Goal: Navigation & Orientation: Find specific page/section

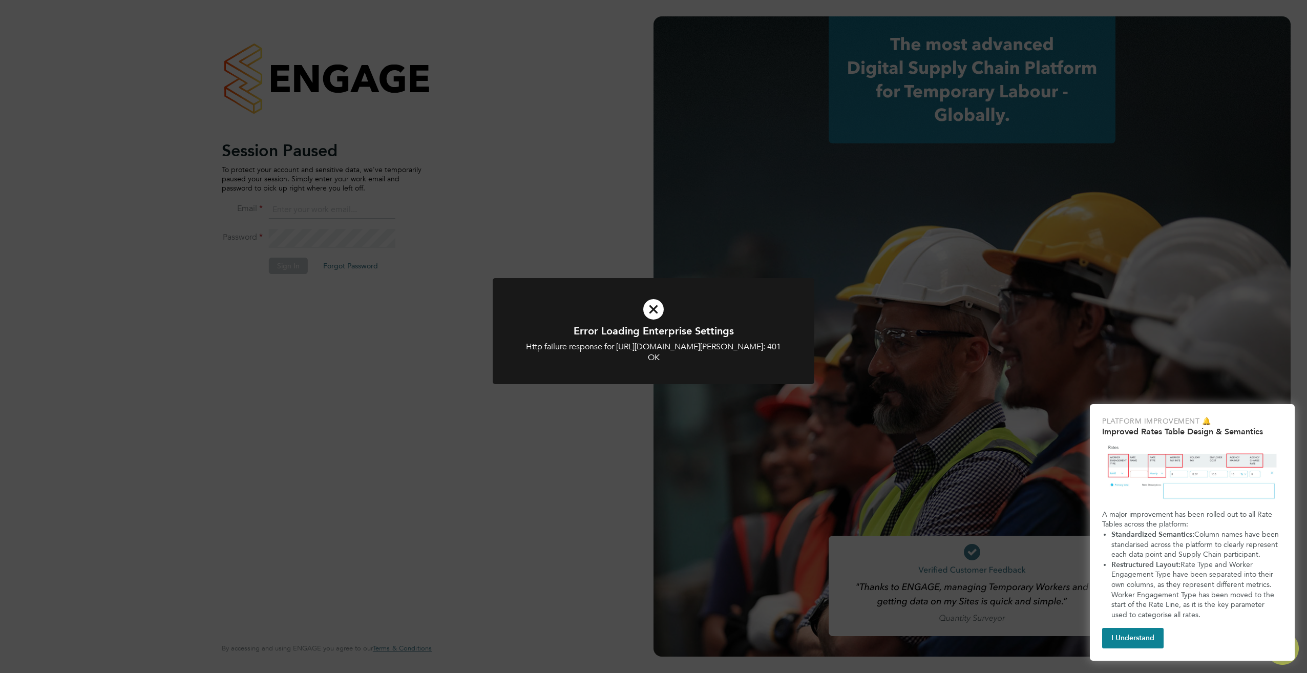
type input "jonathan@f-mead.com"
click at [652, 309] on icon at bounding box center [653, 309] width 266 height 40
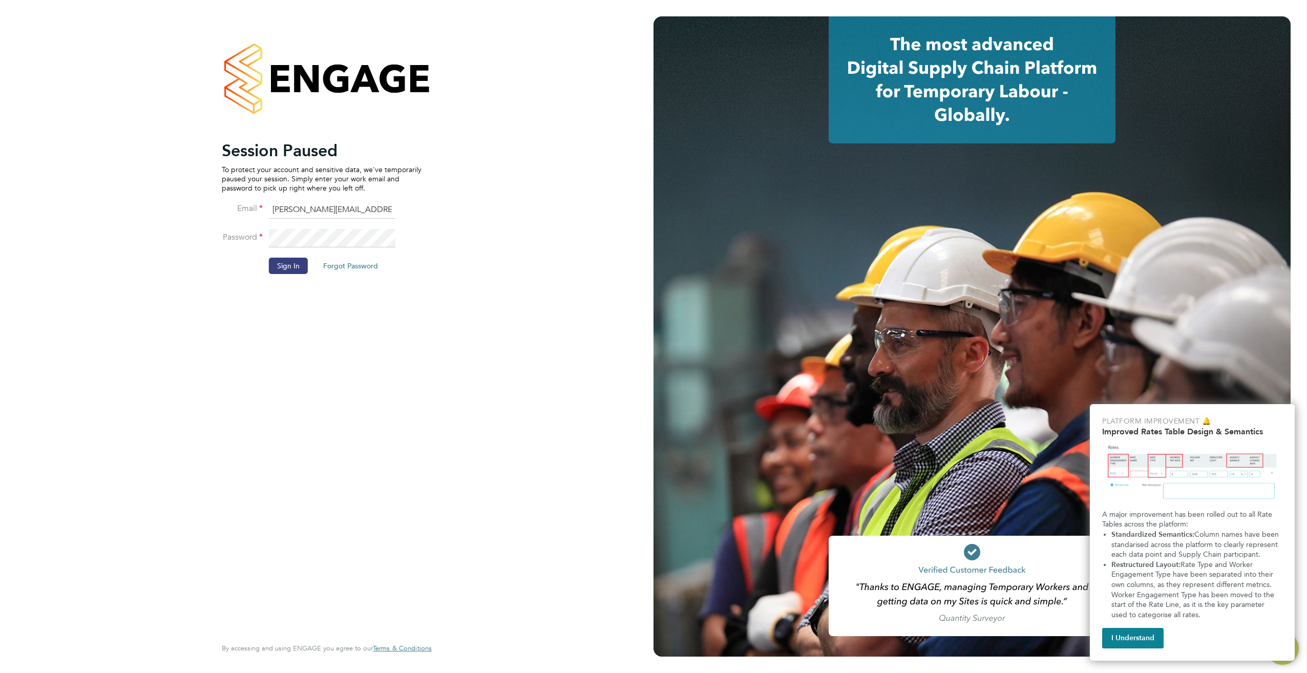
drag, startPoint x: 279, startPoint y: 269, endPoint x: 327, endPoint y: 287, distance: 51.5
click at [279, 269] on button "Sign In" at bounding box center [288, 266] width 39 height 16
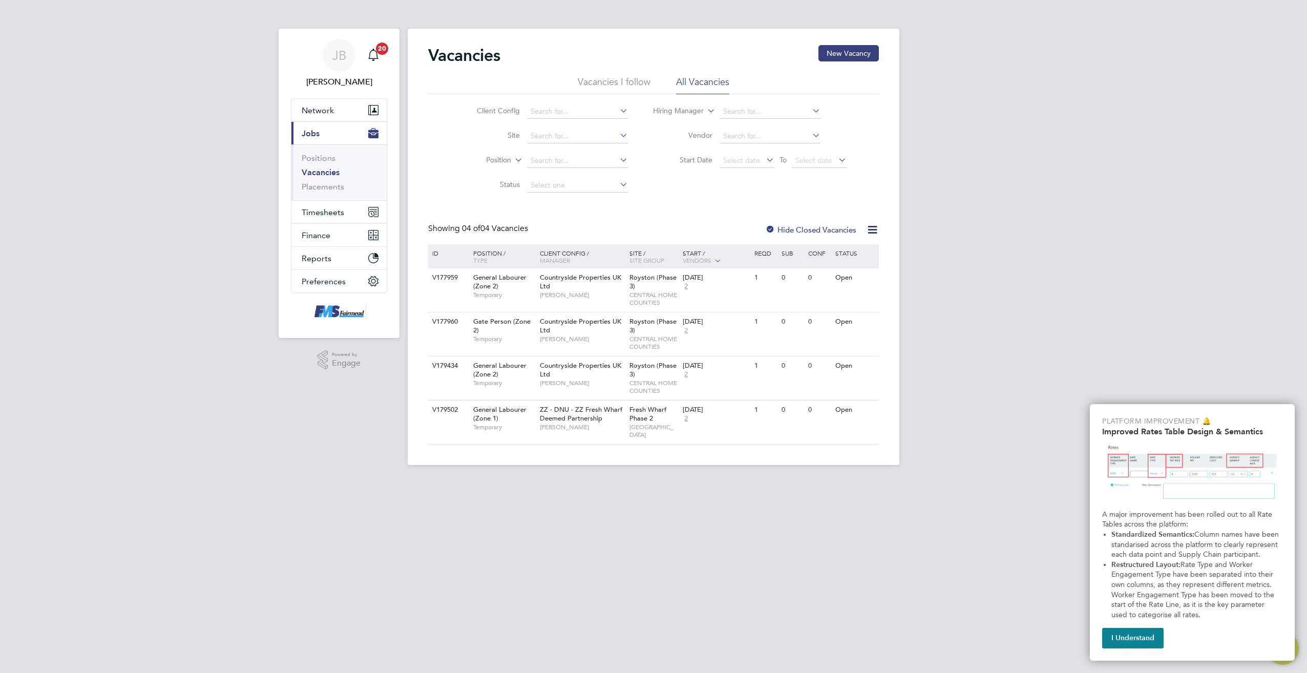
click at [327, 171] on link "Vacancies" at bounding box center [321, 172] width 38 height 10
click at [327, 161] on link "Positions" at bounding box center [319, 158] width 34 height 10
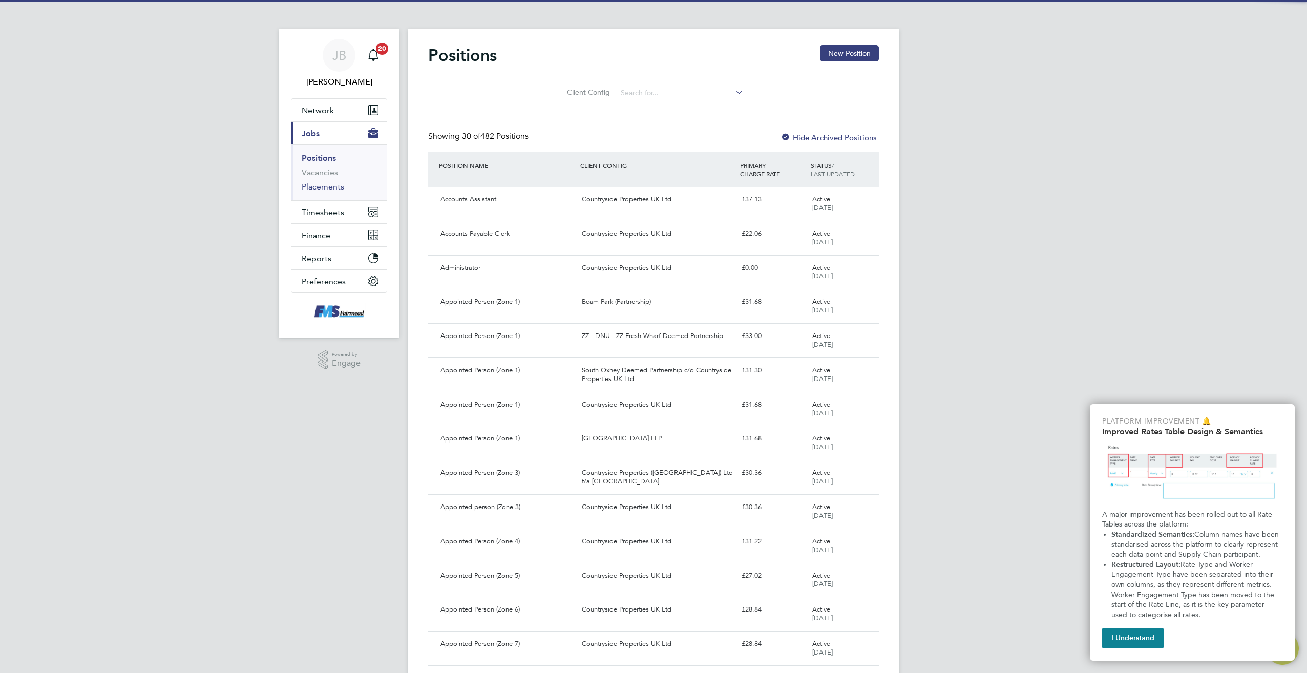
click at [336, 189] on link "Placements" at bounding box center [323, 187] width 42 height 10
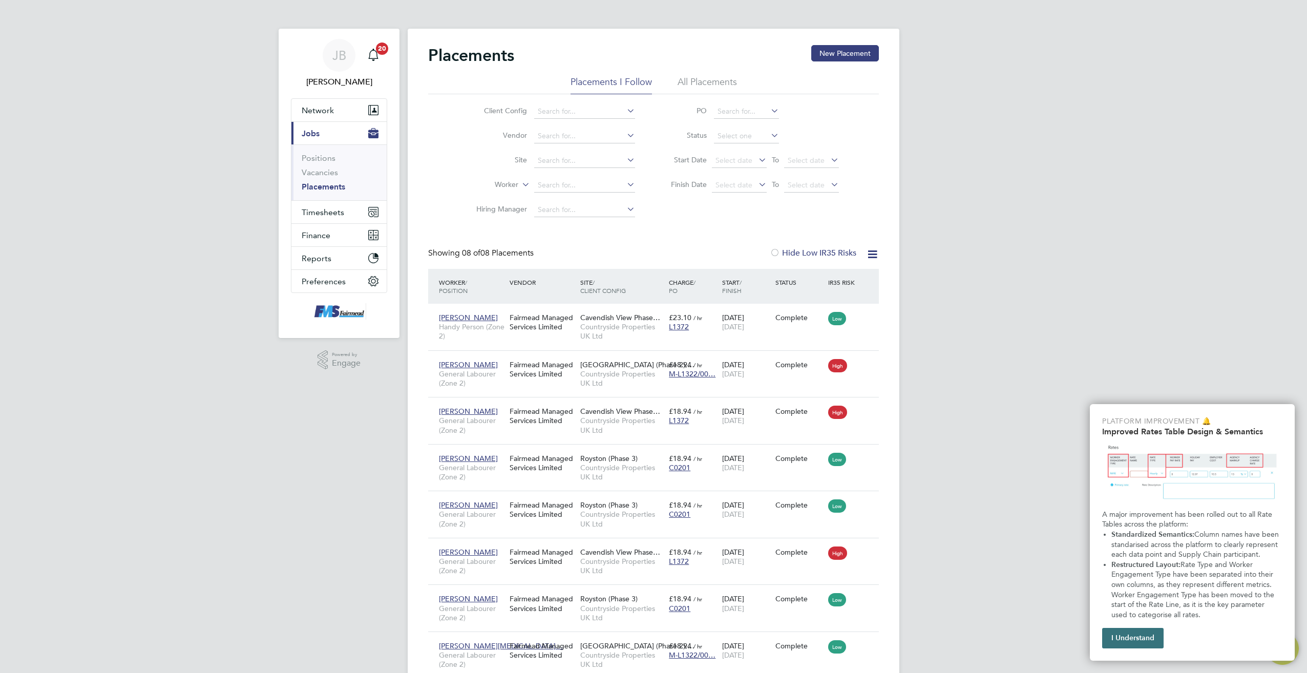
drag, startPoint x: 1131, startPoint y: 638, endPoint x: 923, endPoint y: 523, distance: 237.9
click at [1131, 638] on button "I Understand" at bounding box center [1132, 638] width 61 height 20
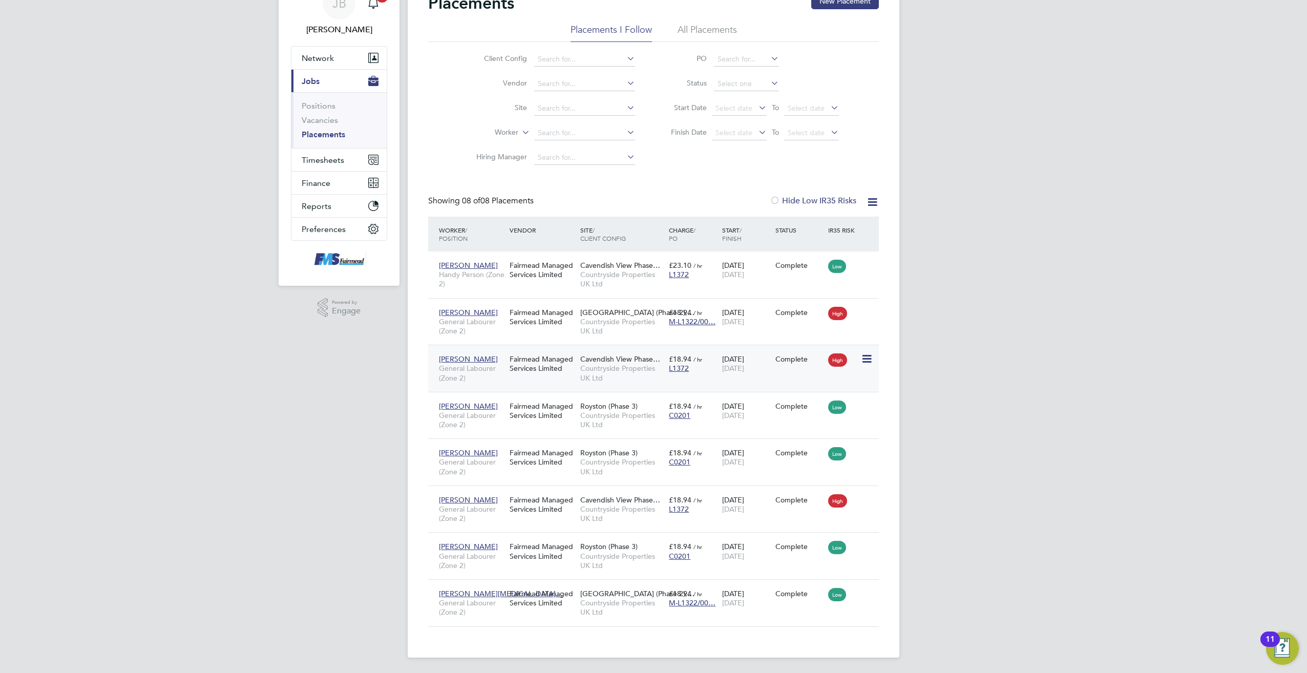
scroll to position [53, 0]
drag, startPoint x: 870, startPoint y: 197, endPoint x: 858, endPoint y: 197, distance: 12.8
click at [870, 197] on icon at bounding box center [872, 201] width 13 height 13
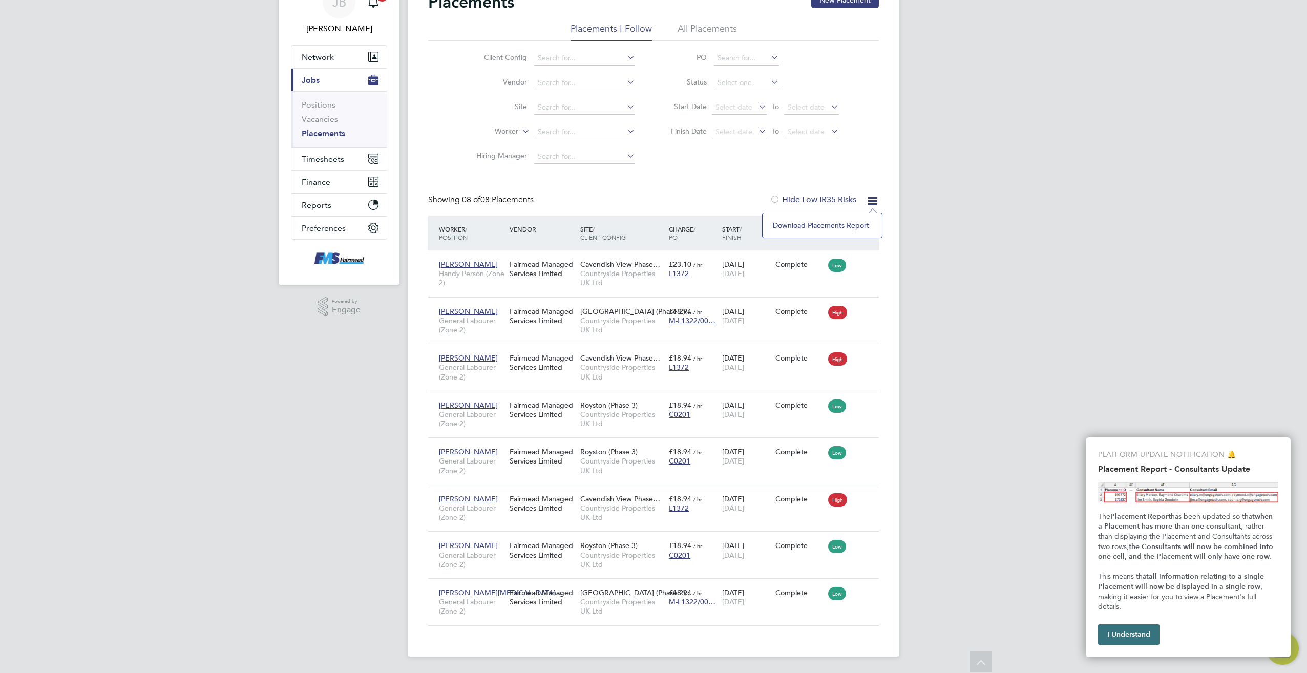
click at [1119, 630] on button "I Understand" at bounding box center [1128, 634] width 61 height 20
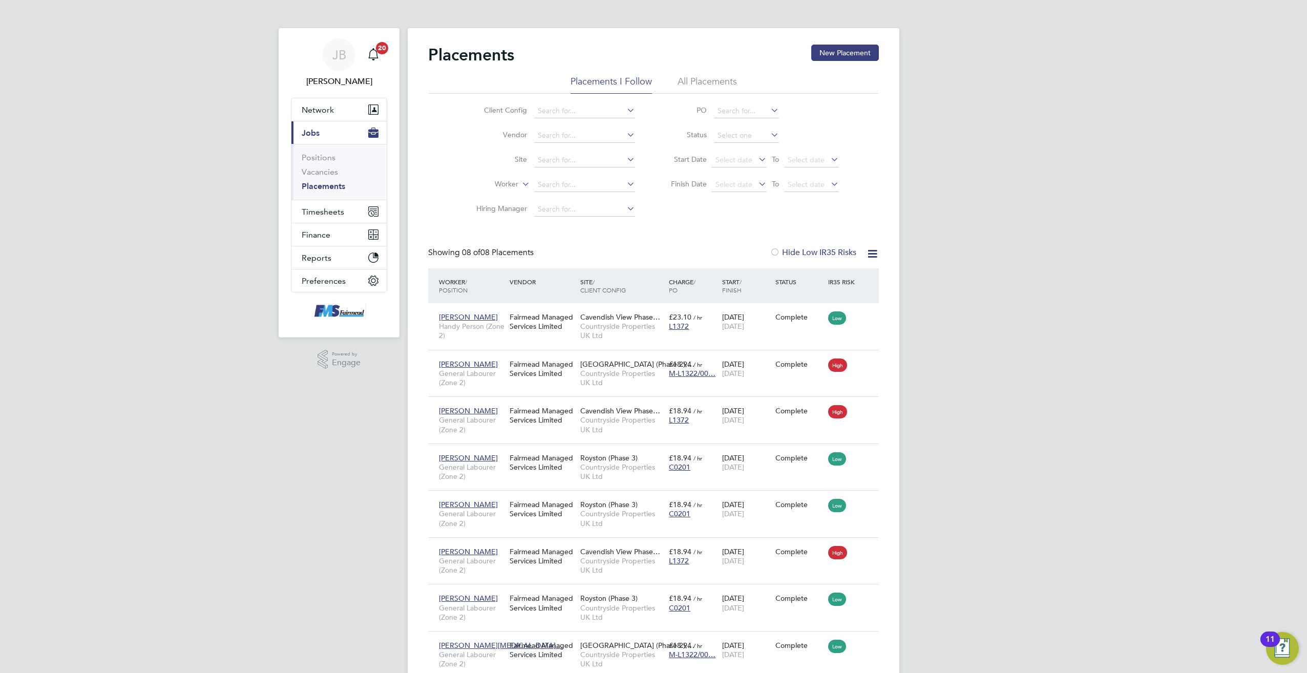
scroll to position [0, 0]
